Goal: Communication & Community: Answer question/provide support

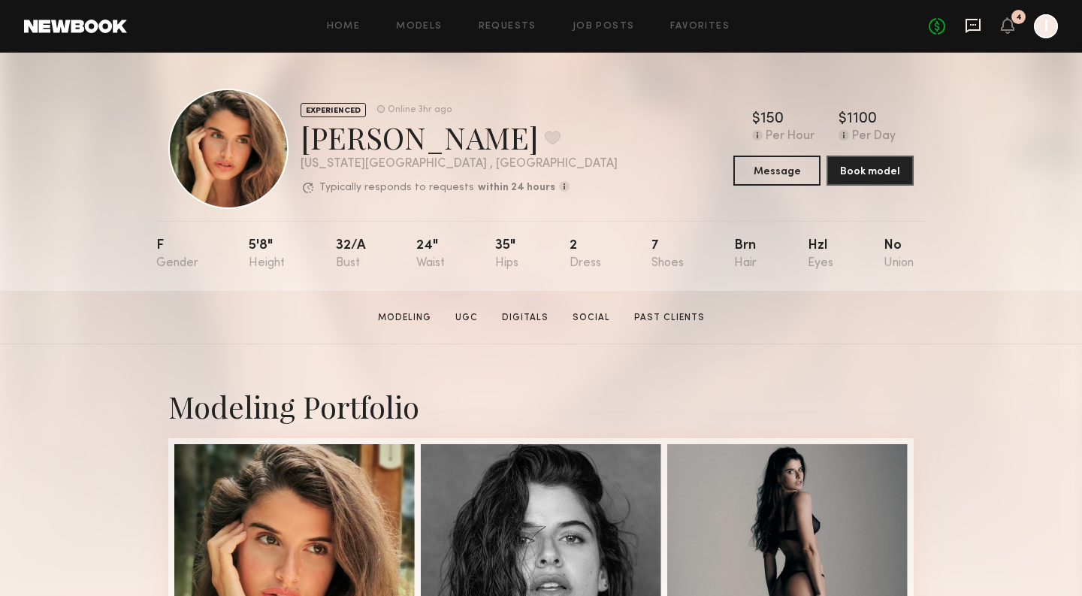
click at [972, 22] on icon at bounding box center [973, 25] width 17 height 17
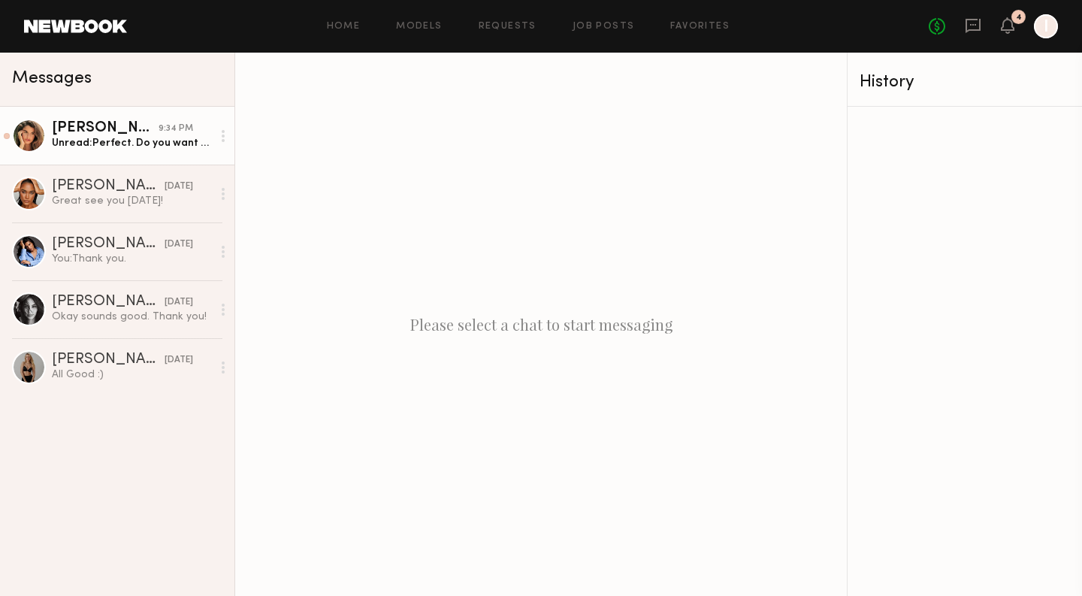
click at [142, 143] on div "Unread: Perfect. Do you want me to get a fresh manicure?" at bounding box center [132, 143] width 160 height 14
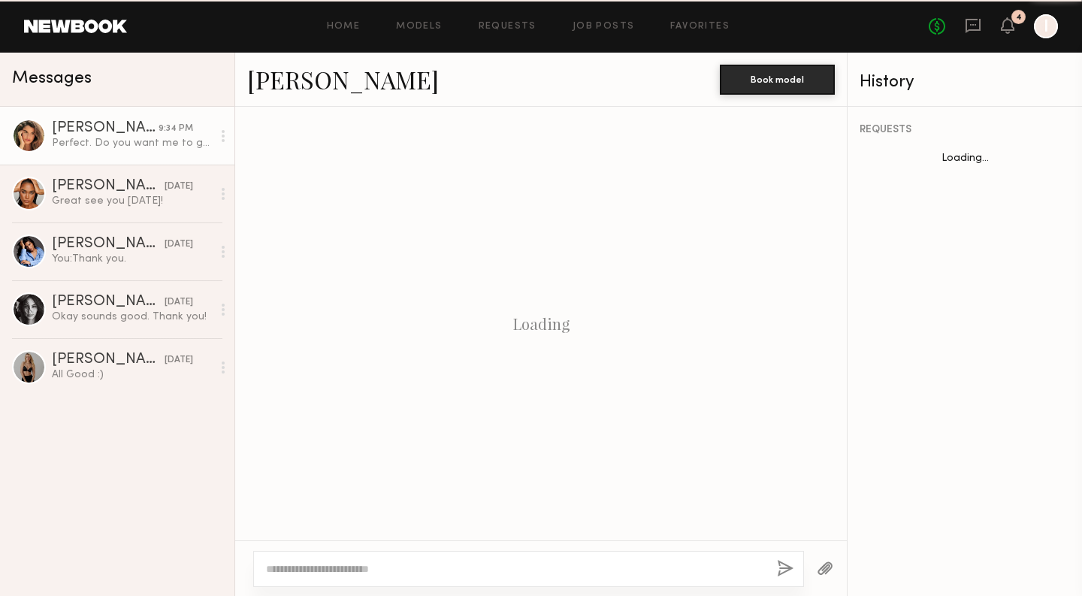
scroll to position [931, 0]
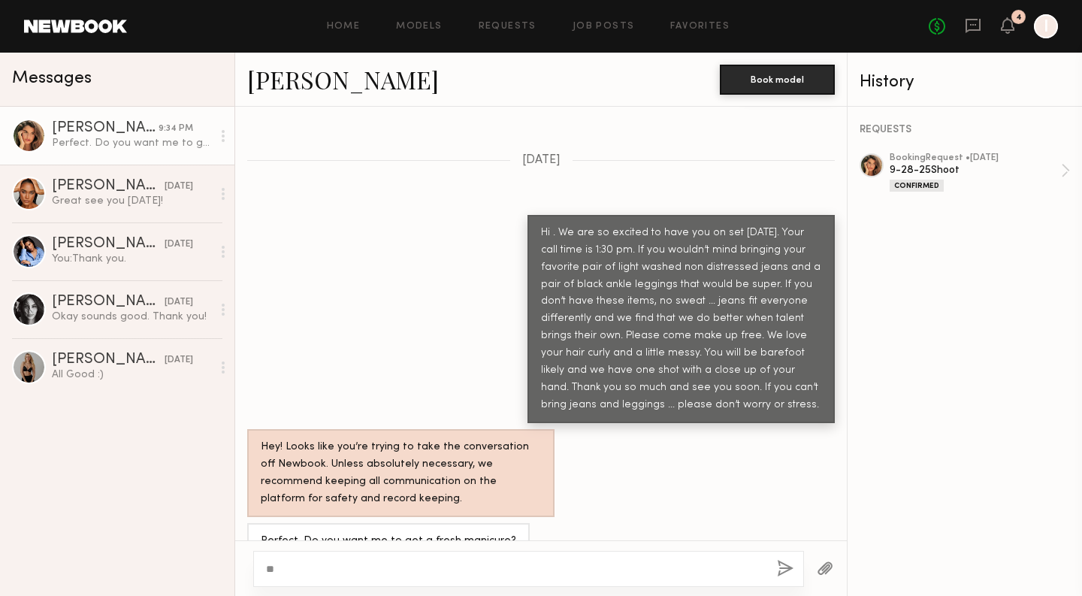
type textarea "*"
type textarea "**********"
click at [781, 570] on button "button" at bounding box center [785, 569] width 17 height 19
